Goal: Navigation & Orientation: Find specific page/section

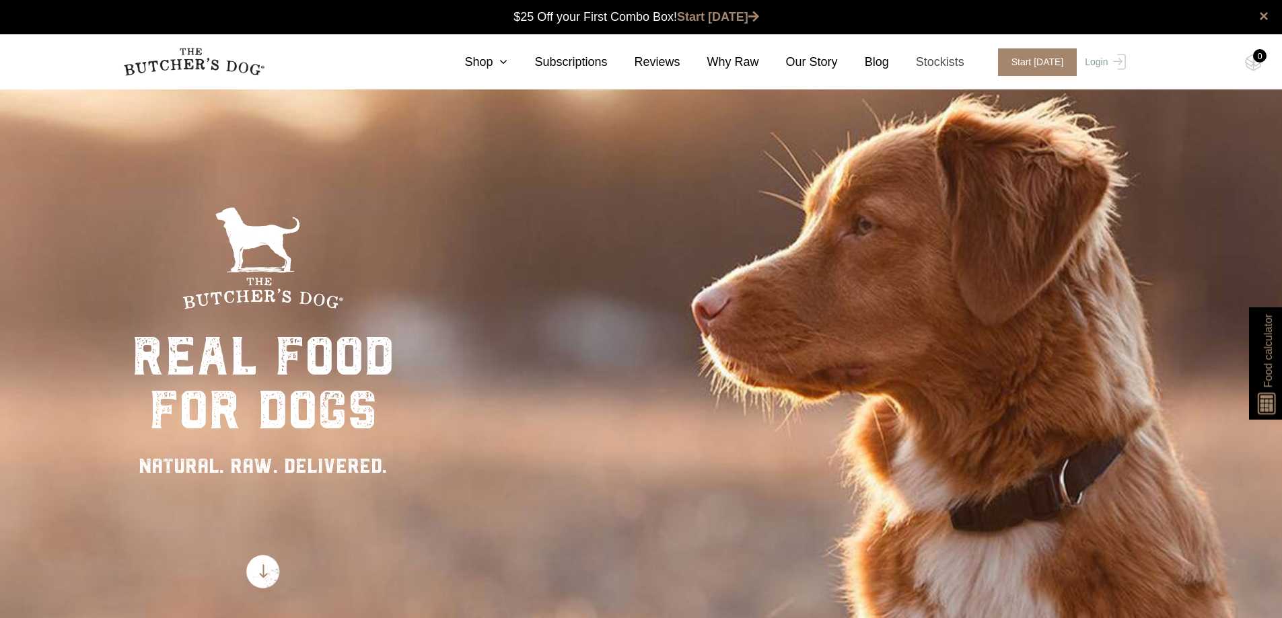
click at [957, 64] on link "Stockists" at bounding box center [926, 62] width 75 height 18
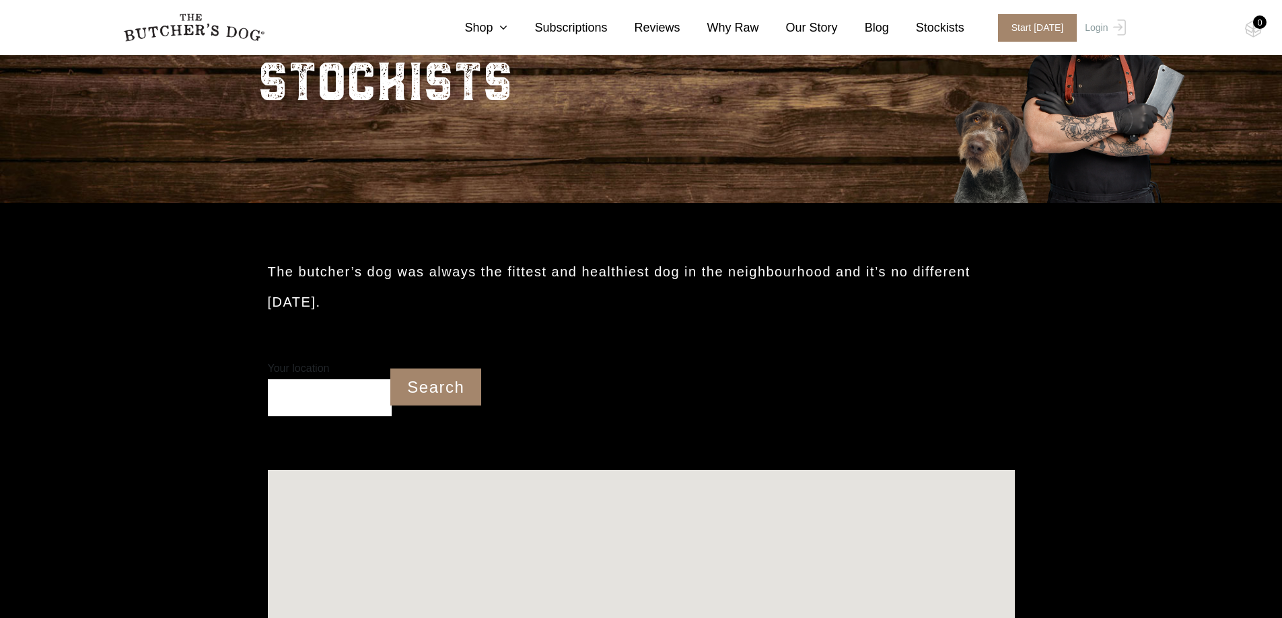
scroll to position [269, 0]
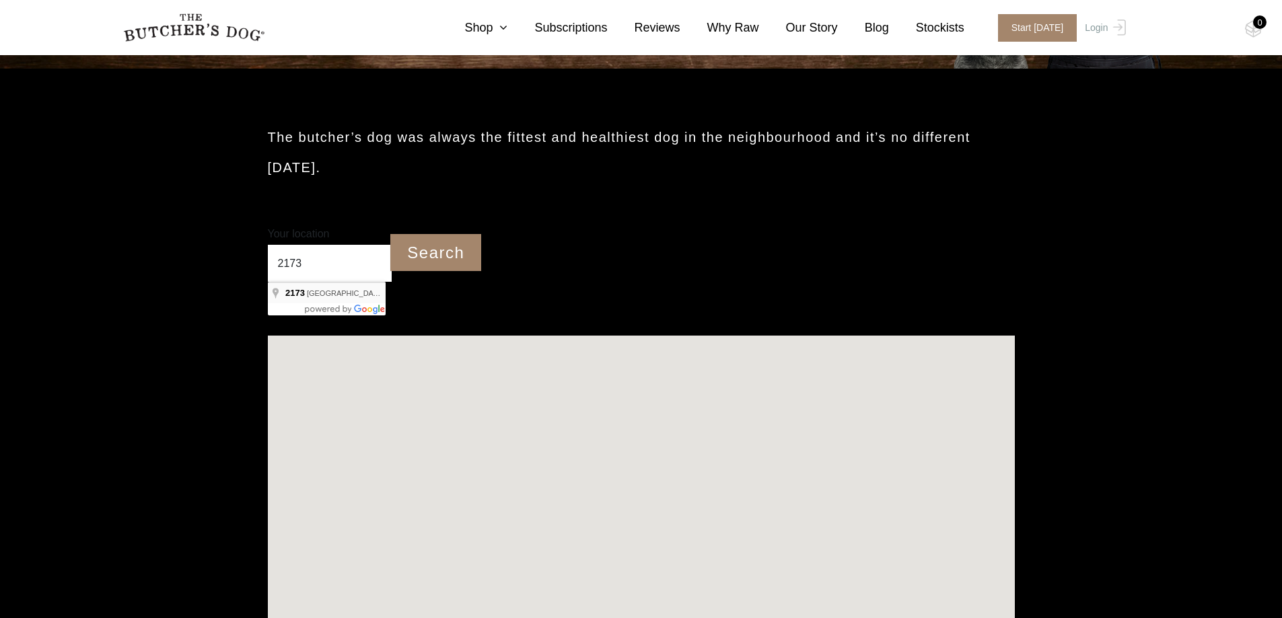
type input "Wattle Grove NSW 2173"
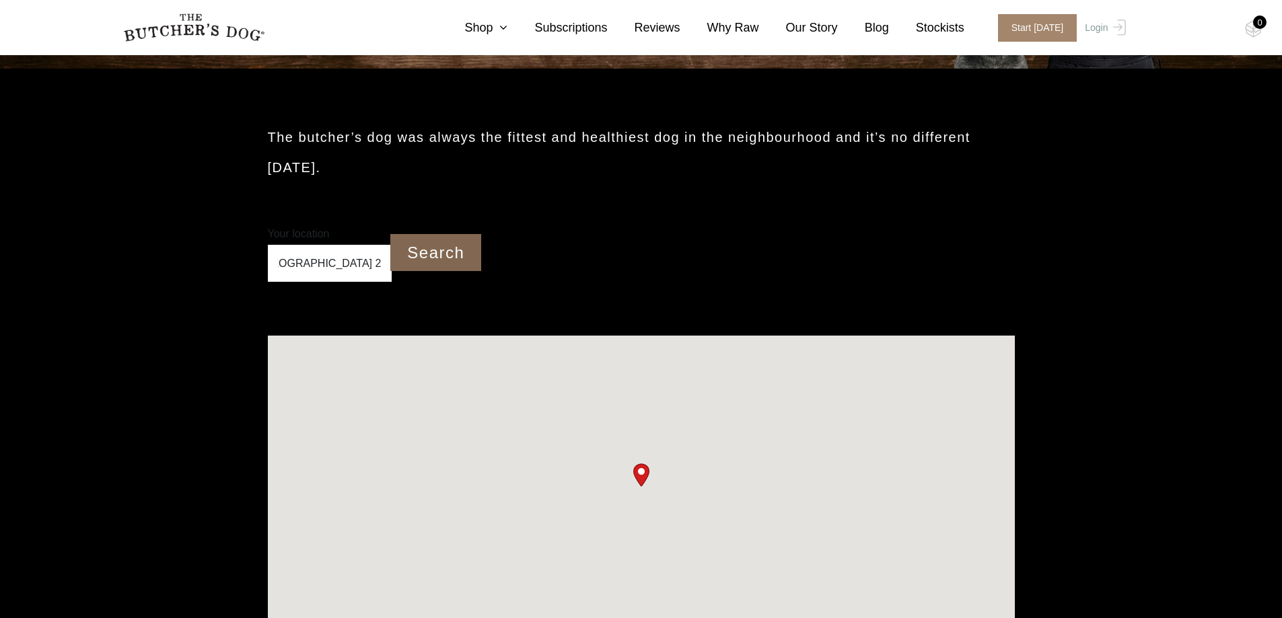
click at [421, 252] on input "Search" at bounding box center [435, 252] width 91 height 37
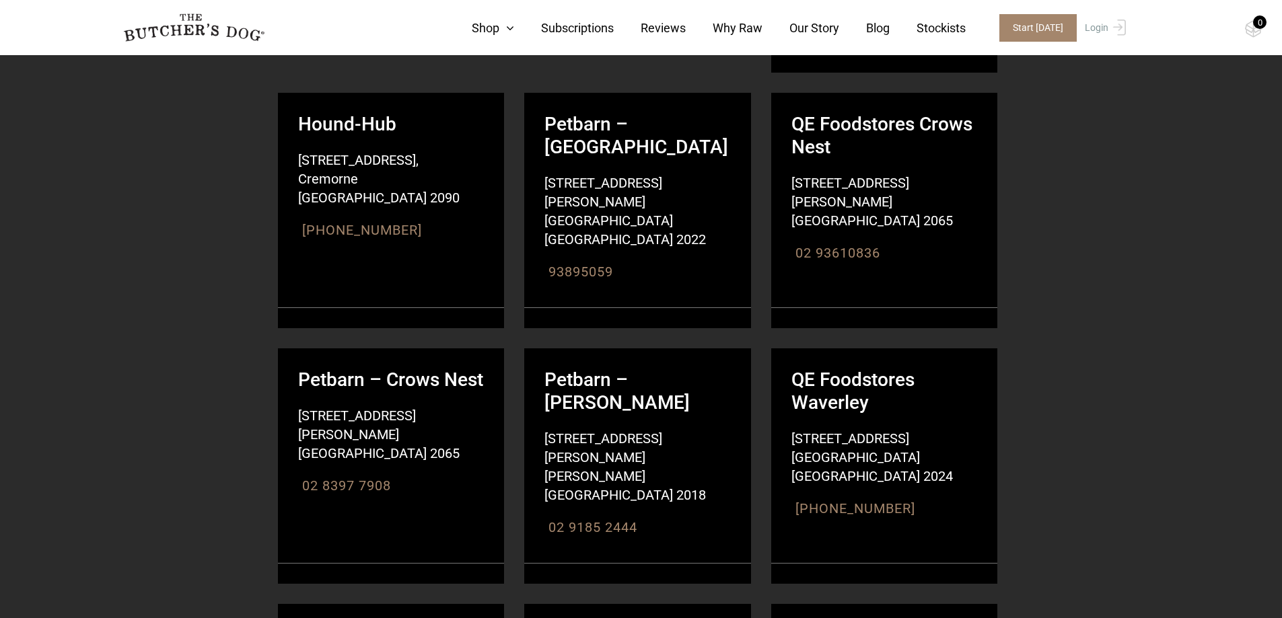
scroll to position [2691, 0]
